Goal: Find specific page/section: Find specific page/section

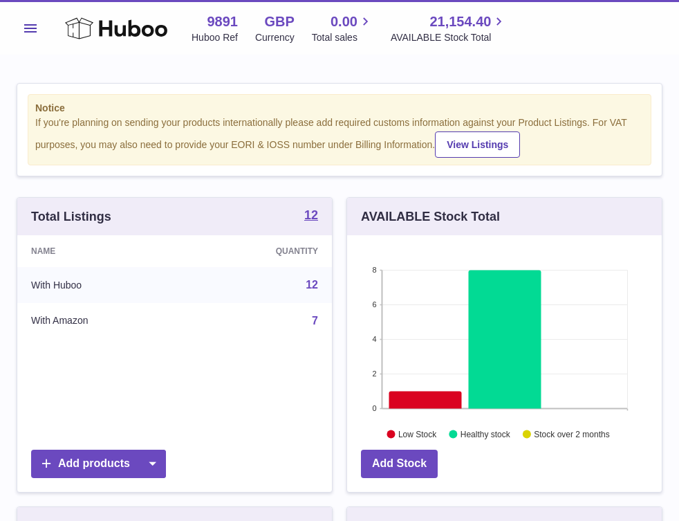
scroll to position [216, 315]
click at [33, 17] on button "Menu" at bounding box center [31, 29] width 28 height 28
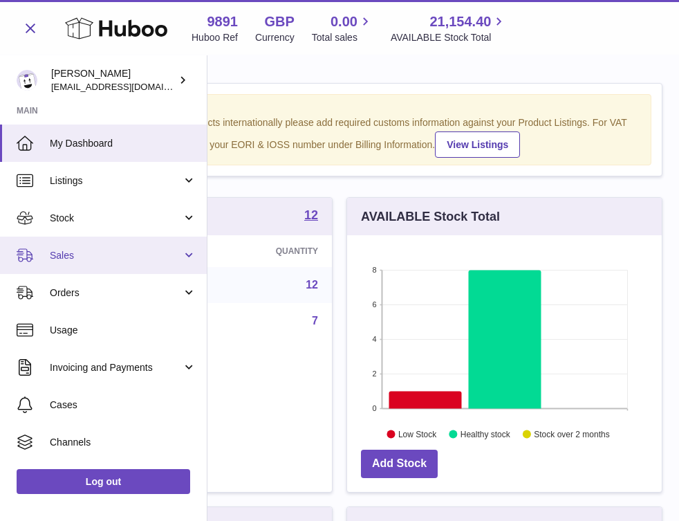
click at [82, 250] on span "Sales" at bounding box center [116, 255] width 132 height 13
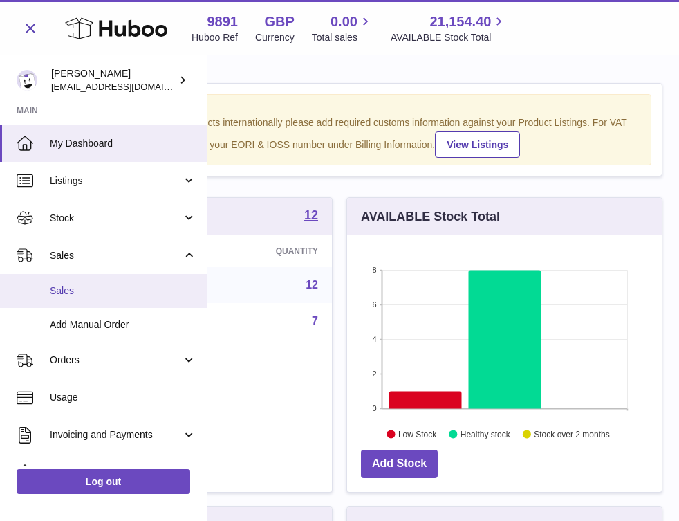
click at [89, 292] on span "Sales" at bounding box center [123, 290] width 147 height 13
